Goal: Task Accomplishment & Management: Use online tool/utility

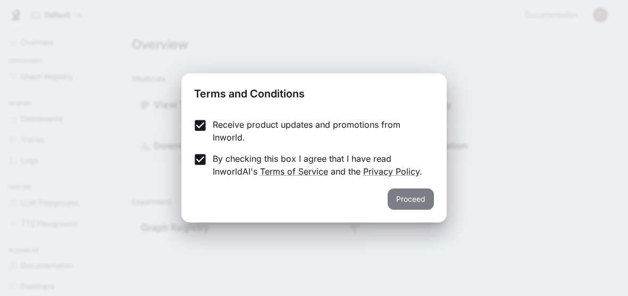
click at [414, 201] on button "Proceed" at bounding box center [411, 198] width 46 height 21
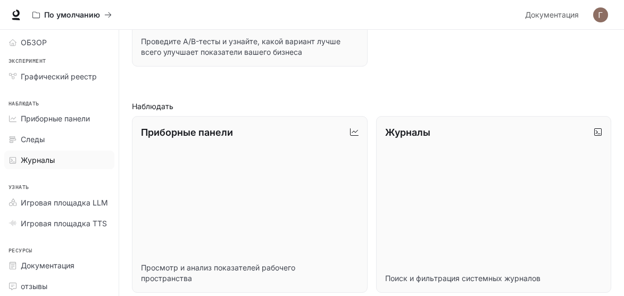
scroll to position [298, 0]
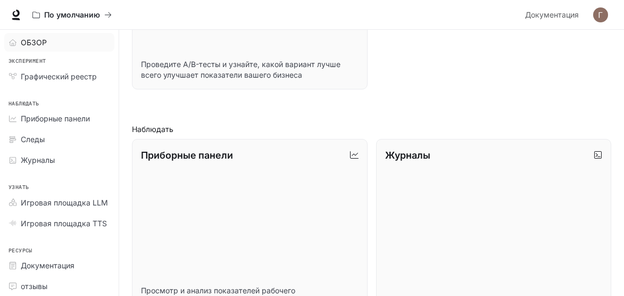
click at [51, 40] on div "ОБЗОР" at bounding box center [65, 42] width 89 height 11
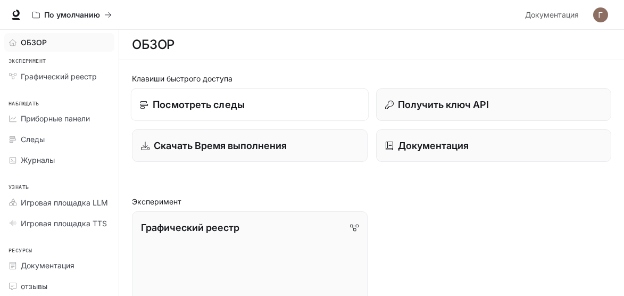
click at [240, 108] on p "Посмотреть следы" at bounding box center [199, 104] width 92 height 14
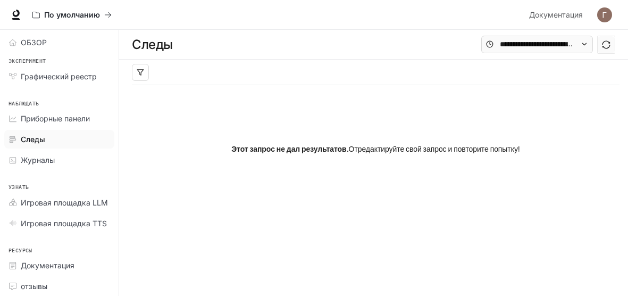
click at [16, 11] on icon at bounding box center [16, 15] width 11 height 11
